Goal: Information Seeking & Learning: Learn about a topic

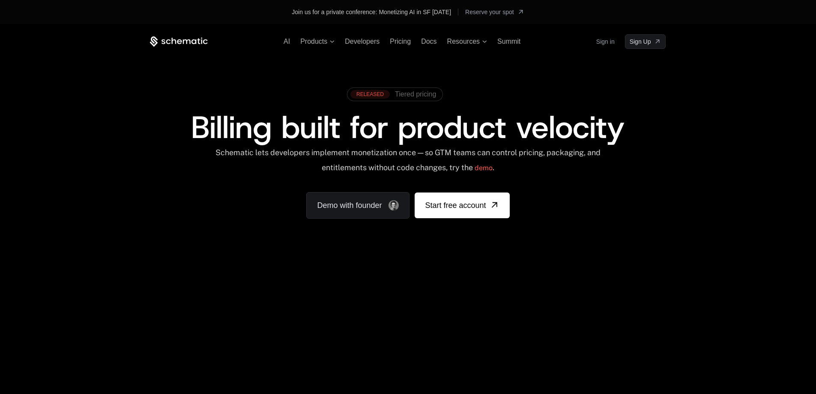
click at [422, 95] on span "Tiered pricing" at bounding box center [415, 94] width 41 height 8
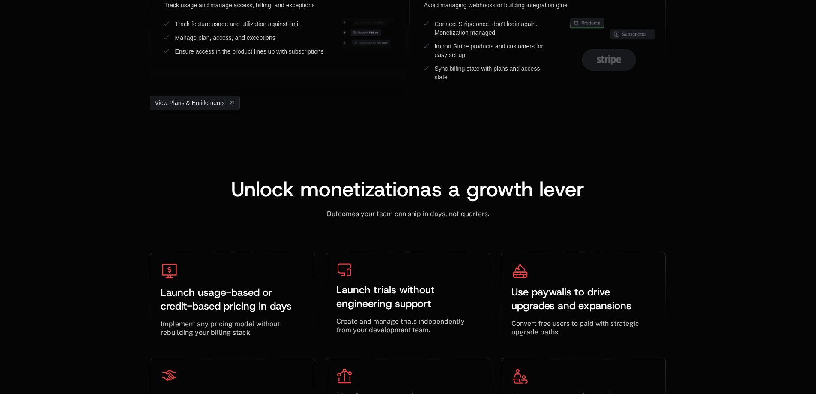
scroll to position [2232, 0]
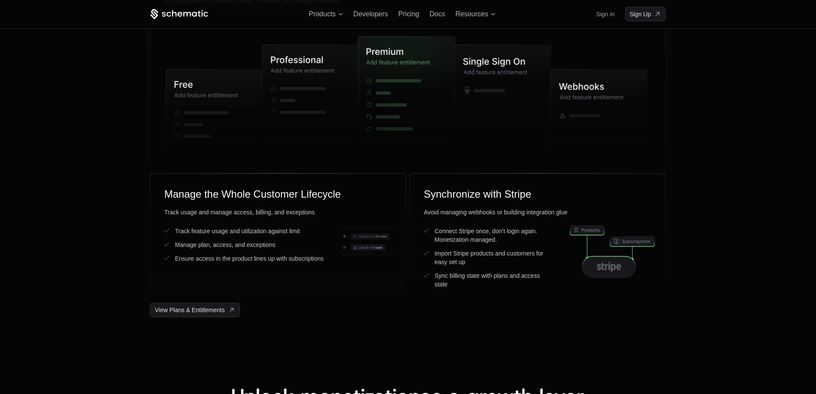
click at [478, 68] on icon at bounding box center [503, 94] width 97 height 99
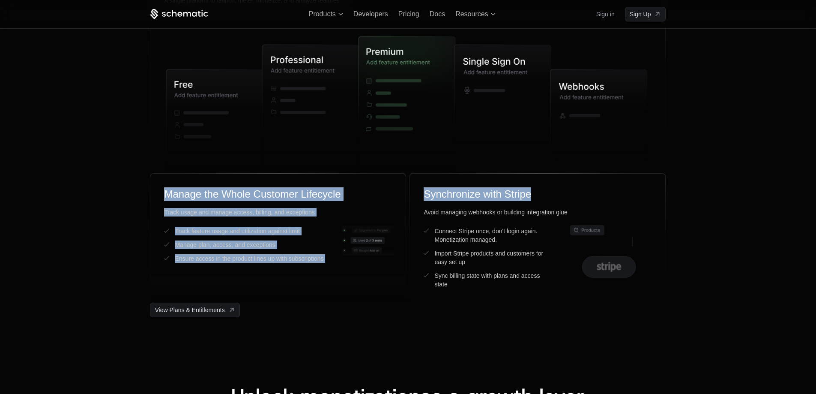
drag, startPoint x: 816, startPoint y: 169, endPoint x: 817, endPoint y: 188, distance: 19.3
click at [759, 168] on div "Manage plans, limits and customers A single platform to launch, meter, monetize…" at bounding box center [408, 68] width 816 height 497
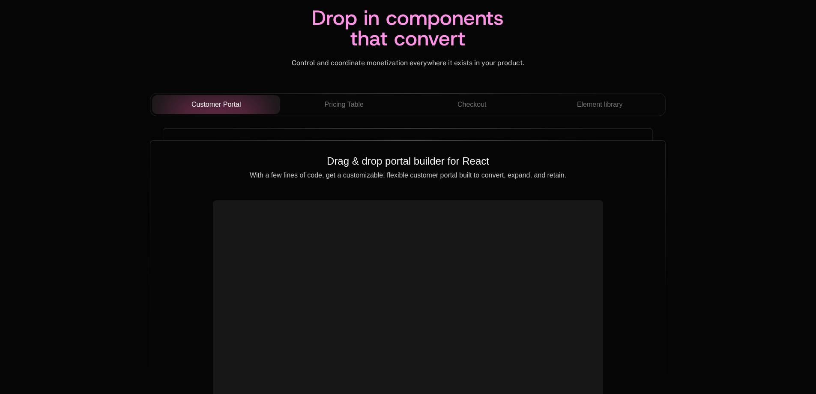
scroll to position [3044, 0]
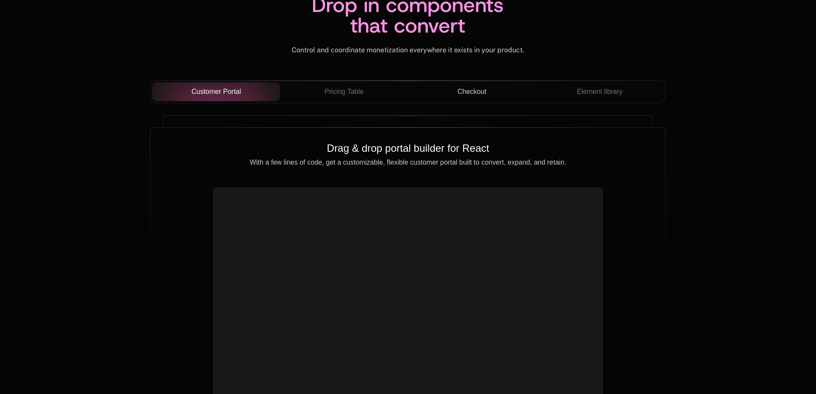
click at [484, 96] on span "Checkout" at bounding box center [472, 92] width 29 height 10
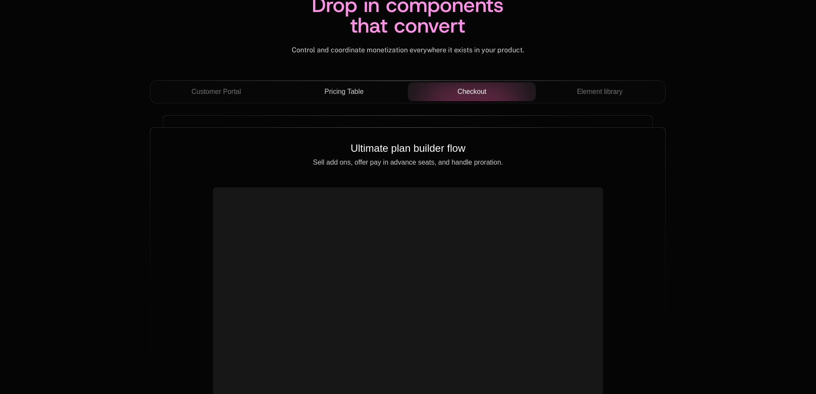
click at [359, 87] on span "Pricing Table" at bounding box center [344, 92] width 39 height 10
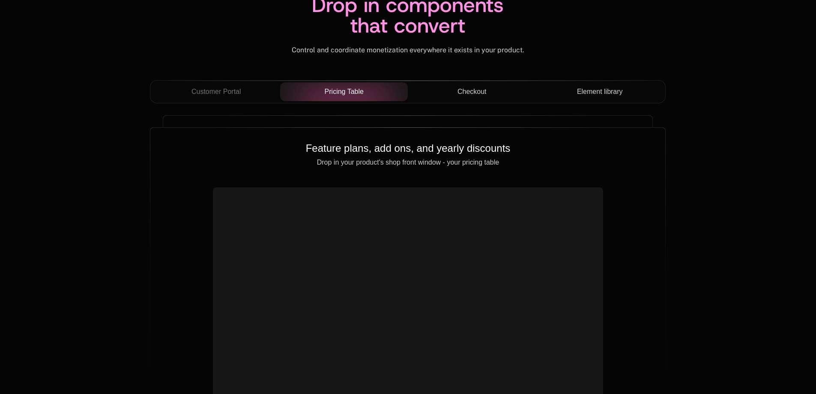
click at [591, 91] on span "Element library" at bounding box center [600, 92] width 46 height 10
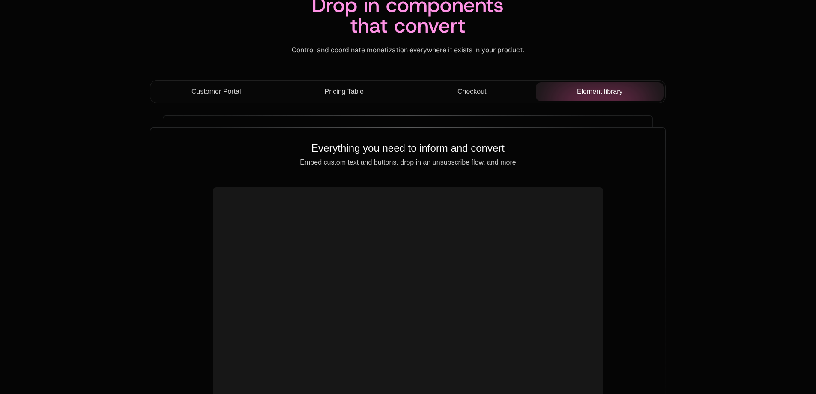
click at [203, 87] on span "Customer Portal" at bounding box center [217, 92] width 50 height 10
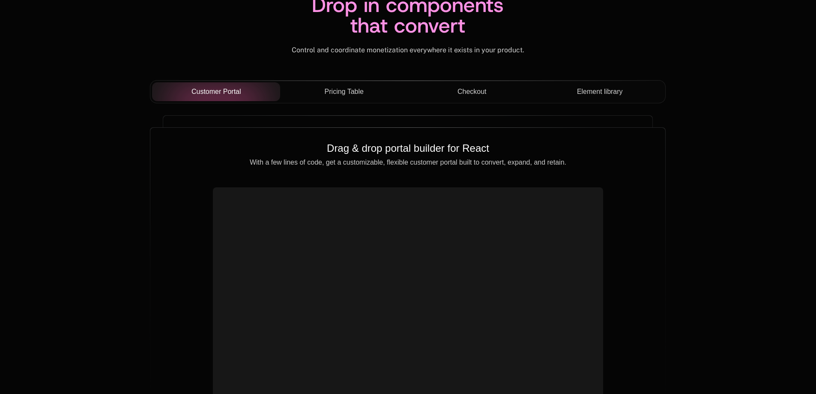
click at [354, 90] on span "Pricing Table" at bounding box center [344, 92] width 39 height 10
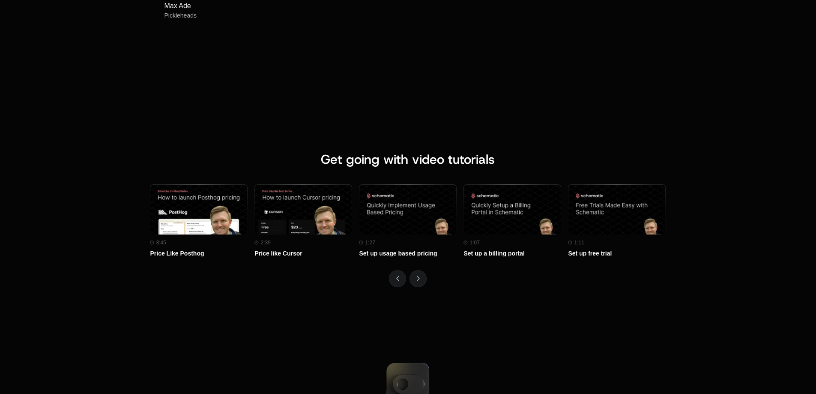
scroll to position [3740, 0]
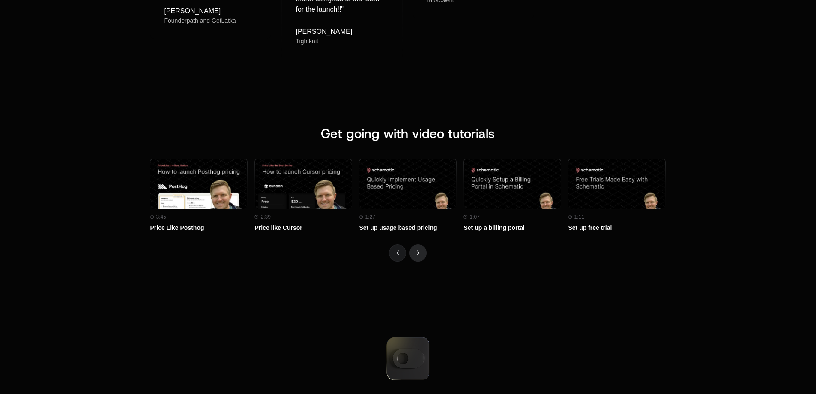
click at [419, 250] on icon "Next" at bounding box center [418, 252] width 3 height 5
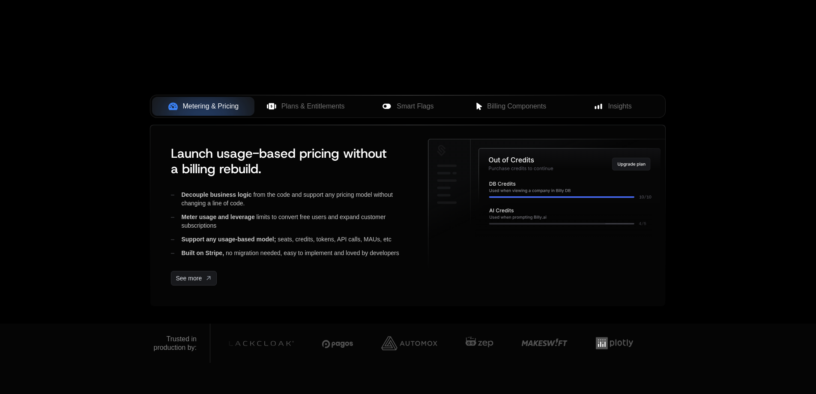
scroll to position [0, 0]
